Goal: Find contact information: Find contact information

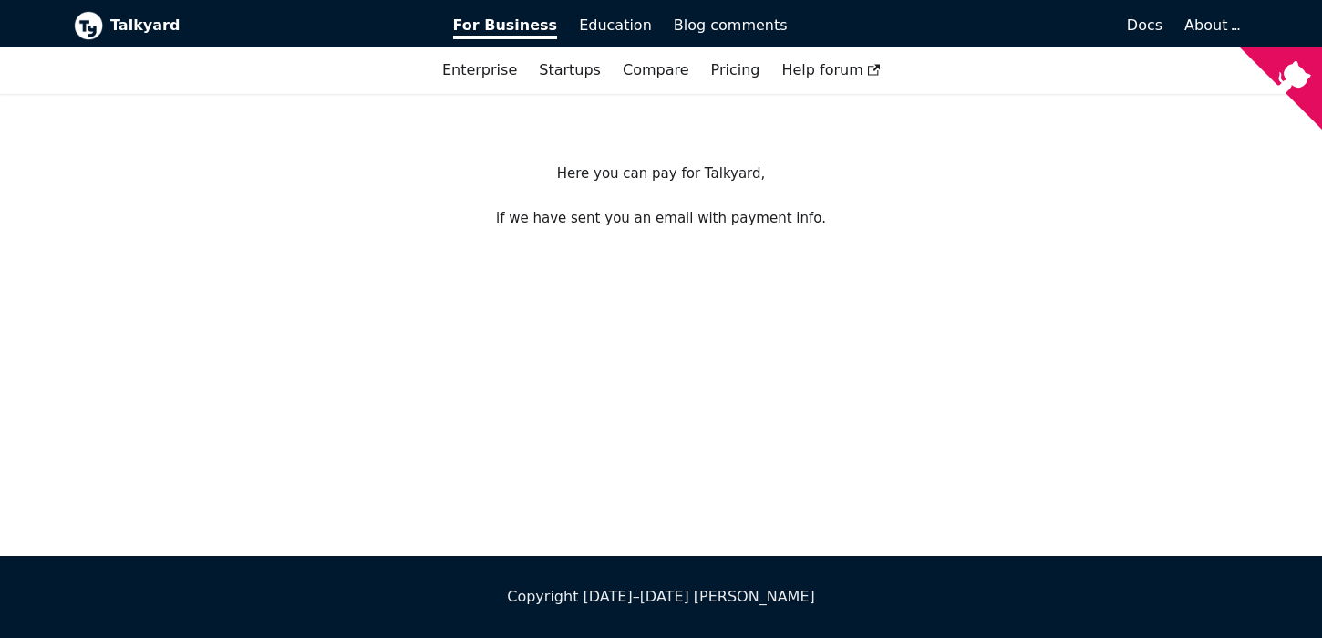
click at [91, 22] on img at bounding box center [88, 25] width 29 height 29
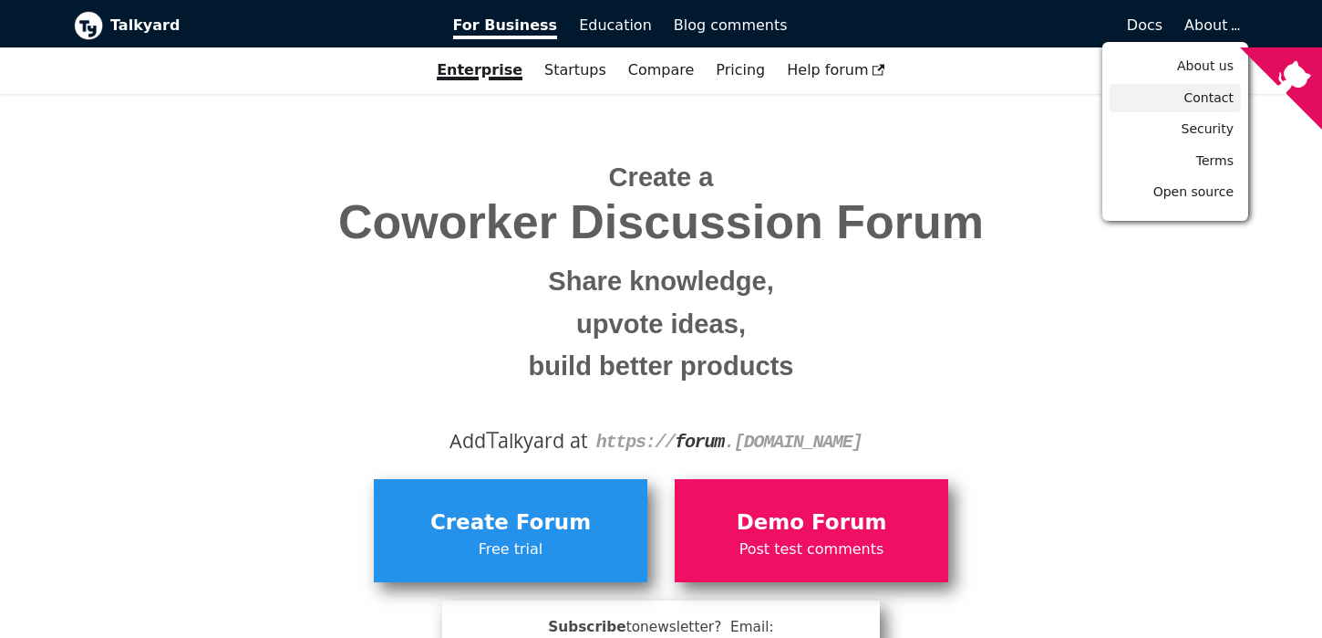
click at [1213, 95] on span "Contact" at bounding box center [1209, 97] width 49 height 15
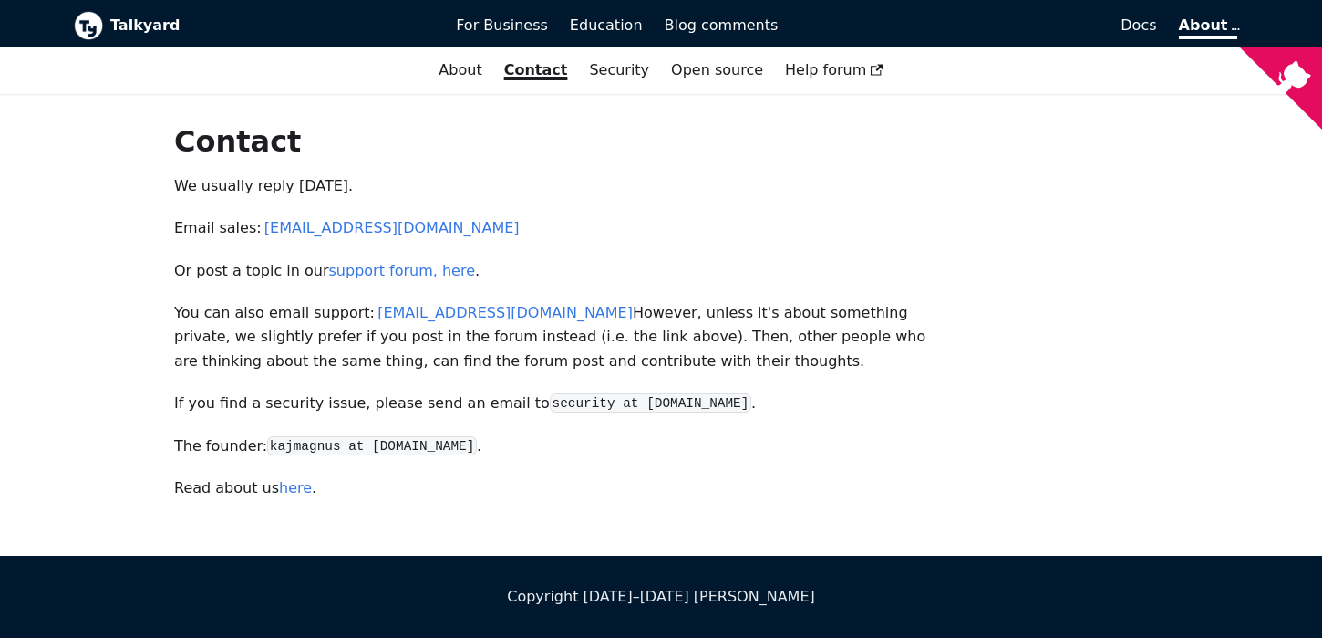
click at [421, 268] on link "support forum, here" at bounding box center [402, 270] width 146 height 17
